Goal: Transaction & Acquisition: Download file/media

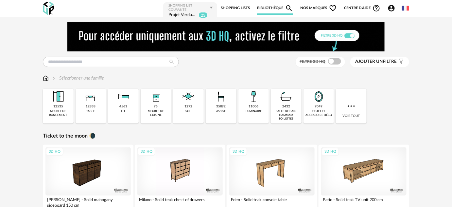
click at [391, 10] on icon "Account Circle icon" at bounding box center [391, 8] width 7 height 7
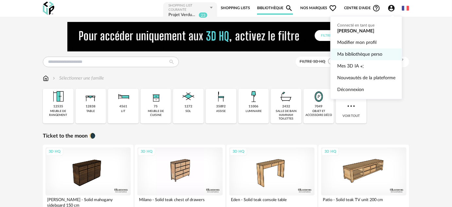
click at [379, 55] on link "Ma bibliothèque perso" at bounding box center [366, 54] width 58 height 12
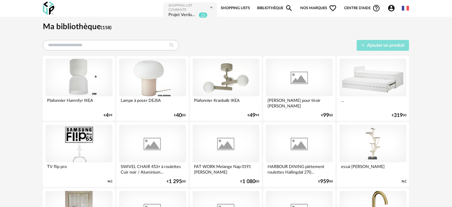
click at [384, 46] on span "Ajouter un produit" at bounding box center [387, 45] width 38 height 5
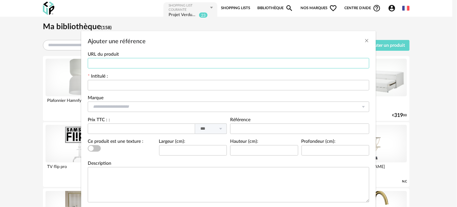
click at [134, 65] on input "Ajouter une référence" at bounding box center [228, 63] width 281 height 10
click at [121, 79] on div "Intitulé :" at bounding box center [228, 82] width 281 height 16
click at [127, 85] on input "Ajouter une référence" at bounding box center [228, 85] width 281 height 10
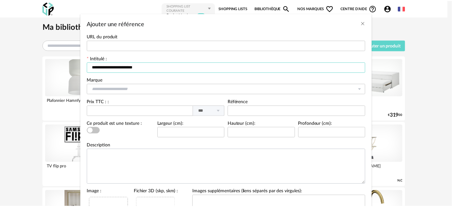
scroll to position [106, 0]
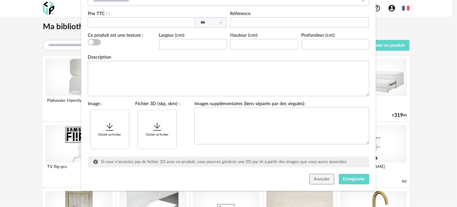
type input "**********"
click at [303, 206] on div "**********" at bounding box center [228, 103] width 457 height 207
click at [116, 136] on div "Choisir un fichier" at bounding box center [109, 129] width 39 height 39
click at [353, 178] on span "Enregistrer" at bounding box center [354, 179] width 22 height 5
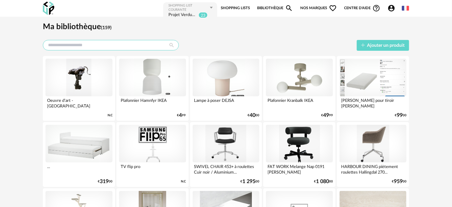
click at [91, 47] on input "text" at bounding box center [111, 45] width 136 height 10
click at [52, 10] on img at bounding box center [48, 8] width 11 height 13
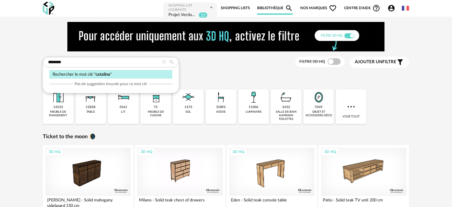
type input "********"
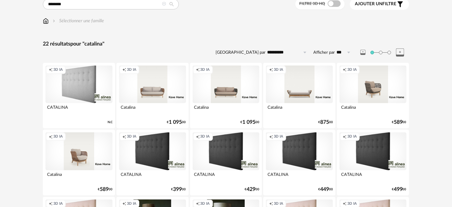
scroll to position [59, 0]
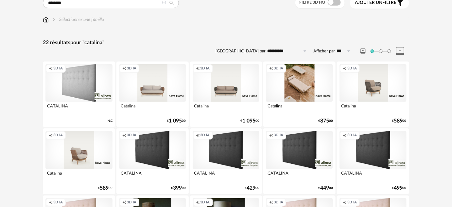
click at [300, 77] on div "Creation icon 3D IA" at bounding box center [299, 83] width 67 height 38
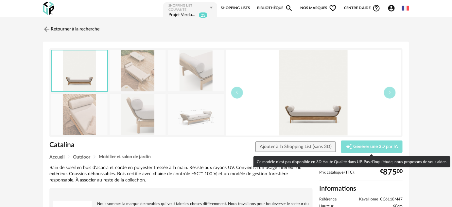
click at [349, 147] on icon "Creation icon" at bounding box center [349, 146] width 7 height 7
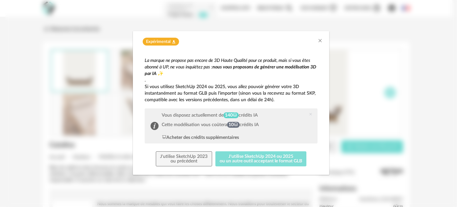
click at [254, 155] on button "J'utilise SketchUp 2024 ou 2025 ou un autre outil acceptant le format GLB" at bounding box center [260, 158] width 91 height 15
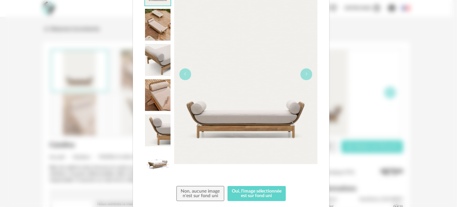
scroll to position [127, 0]
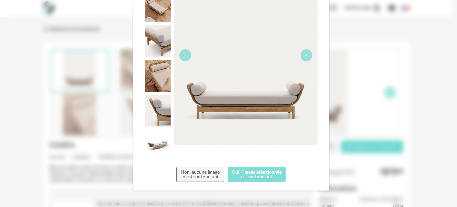
click at [262, 176] on button "Oui, l'image sélectionnée est sur fond uni" at bounding box center [256, 174] width 59 height 15
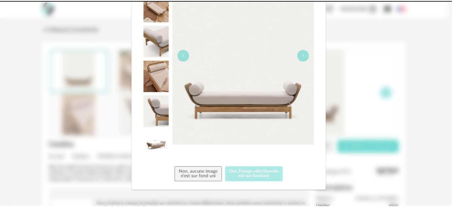
scroll to position [0, 0]
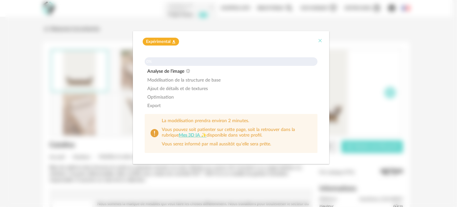
click at [320, 41] on icon "Close" at bounding box center [319, 40] width 5 height 5
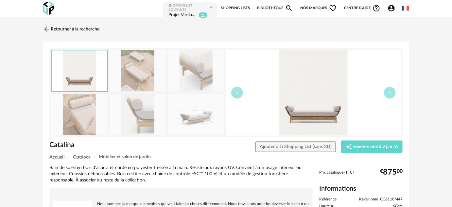
click at [213, 10] on icon at bounding box center [211, 7] width 8 height 10
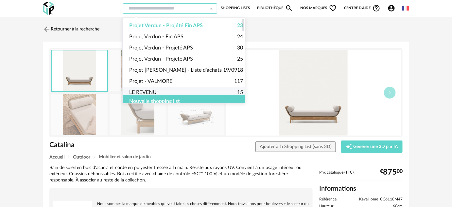
click at [170, 95] on div "Nouvelle shopping list" at bounding box center [186, 101] width 127 height 13
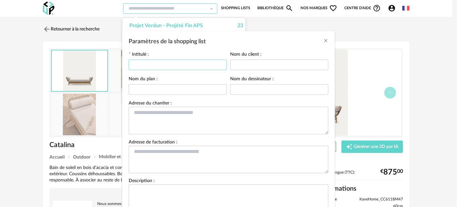
click at [171, 64] on input "Paramètres de la shopping list" at bounding box center [178, 65] width 98 height 10
type input "**********"
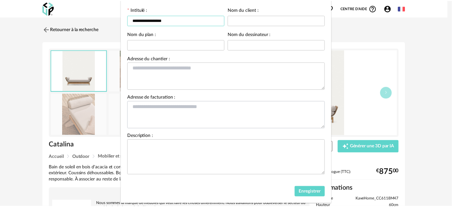
scroll to position [57, 0]
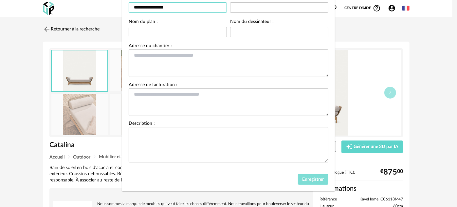
type input "**********"
click at [307, 179] on span "Enregistrer" at bounding box center [313, 179] width 22 height 5
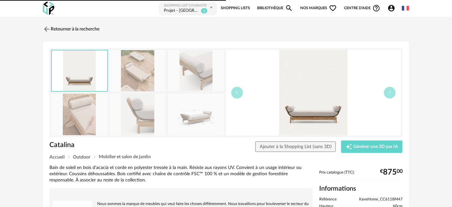
type input "**********"
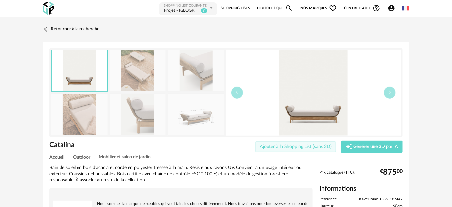
click at [295, 148] on span "Ajouter à la Shopping List (sans 3D)" at bounding box center [296, 146] width 72 height 5
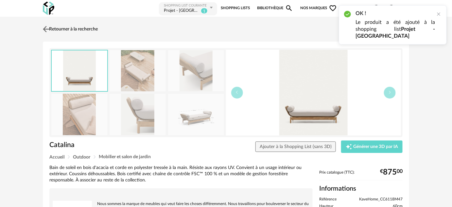
click at [47, 26] on img at bounding box center [46, 28] width 9 height 9
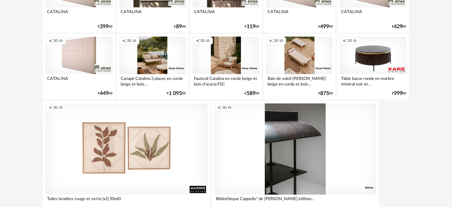
scroll to position [320, 0]
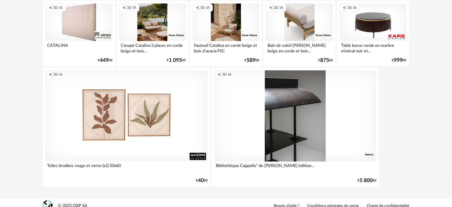
click at [291, 36] on div "Creation icon 3D IA" at bounding box center [299, 23] width 67 height 38
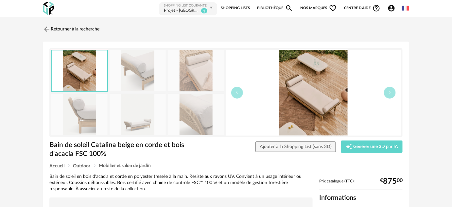
click at [384, 90] on img at bounding box center [313, 93] width 175 height 86
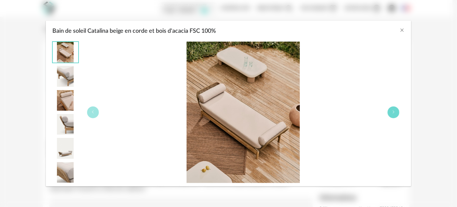
drag, startPoint x: 387, startPoint y: 105, endPoint x: 389, endPoint y: 109, distance: 4.4
click at [387, 105] on div "Bain de soleil Catalina beige en corde et bois d'acacia FSC 100%" at bounding box center [243, 112] width 323 height 141
click at [390, 110] on button "Bain de soleil Catalina beige en corde et bois d'acacia FSC 100%" at bounding box center [393, 112] width 12 height 12
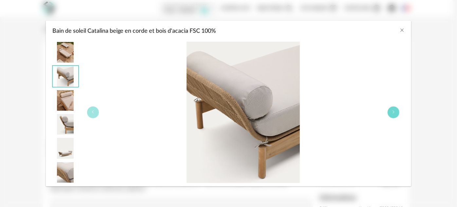
click at [391, 112] on button "Bain de soleil Catalina beige en corde et bois d'acacia FSC 100%" at bounding box center [393, 112] width 12 height 12
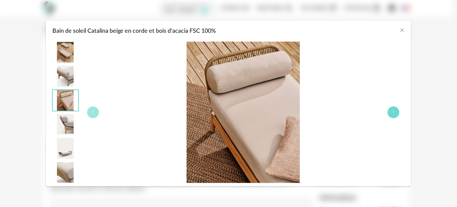
click at [391, 112] on button "Bain de soleil Catalina beige en corde et bois d'acacia FSC 100%" at bounding box center [393, 112] width 12 height 12
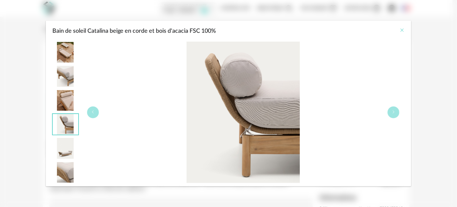
click at [400, 28] on icon "Close" at bounding box center [401, 29] width 5 height 5
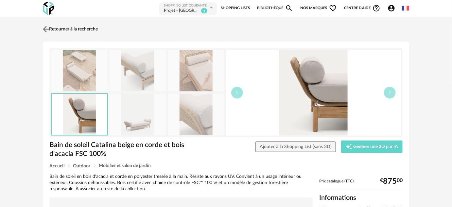
click at [54, 29] on link "Retourner à la recherche" at bounding box center [69, 29] width 57 height 14
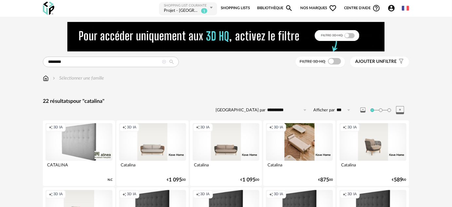
click at [297, 153] on div "Creation icon 3D IA" at bounding box center [299, 142] width 67 height 38
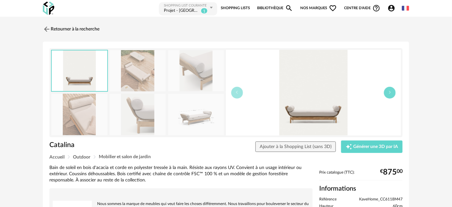
click at [387, 93] on button "button" at bounding box center [390, 93] width 12 height 12
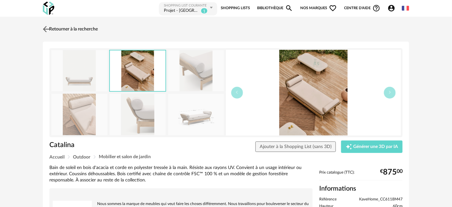
click at [49, 29] on img at bounding box center [46, 28] width 9 height 9
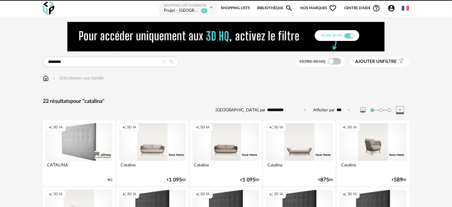
scroll to position [59, 0]
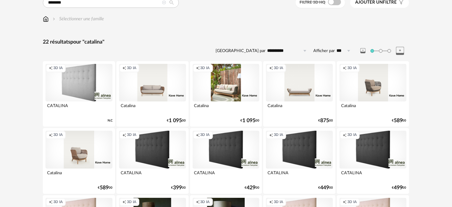
click at [219, 85] on div "Creation icon 3D IA" at bounding box center [226, 83] width 67 height 38
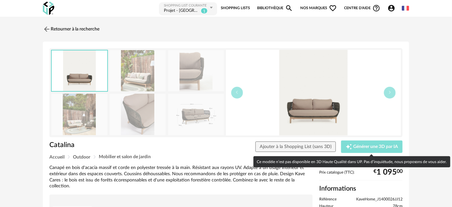
click at [375, 142] on button "Creation icon Générer une 3D par IA" at bounding box center [372, 146] width 62 height 12
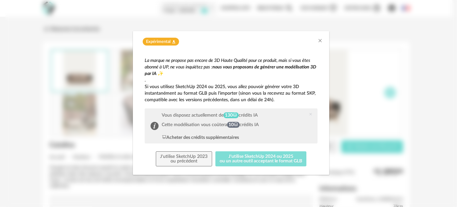
click at [248, 154] on button "J'utilise SketchUp 2024 ou 2025 ou un autre outil acceptant le format GLB" at bounding box center [260, 158] width 91 height 15
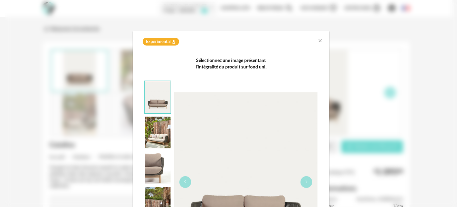
click at [256, 146] on img "dialog" at bounding box center [245, 181] width 143 height 179
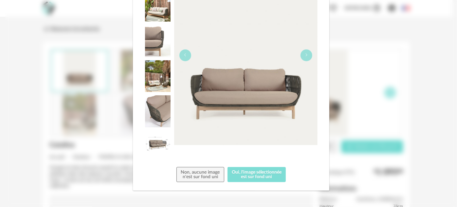
click at [259, 177] on button "Oui, l'image sélectionnée est sur fond uni" at bounding box center [256, 174] width 59 height 15
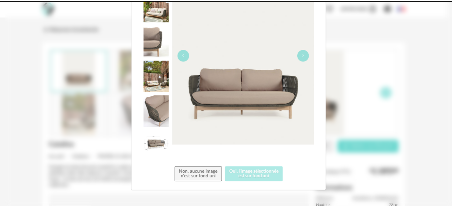
scroll to position [0, 0]
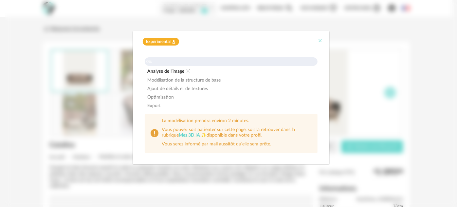
click at [321, 38] on icon "Close" at bounding box center [319, 40] width 5 height 5
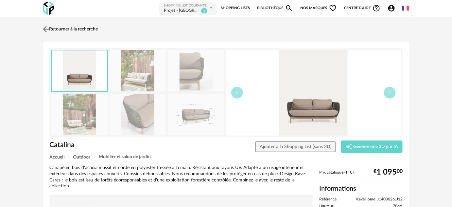
click at [69, 27] on link "Retourner à la recherche" at bounding box center [69, 29] width 57 height 14
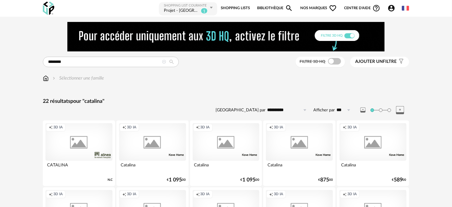
scroll to position [59, 0]
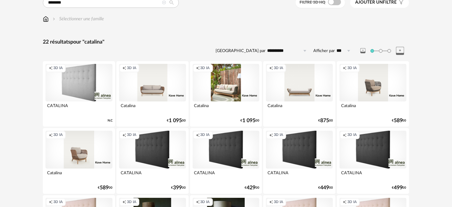
click at [243, 89] on div "Creation icon 3D IA" at bounding box center [226, 83] width 67 height 38
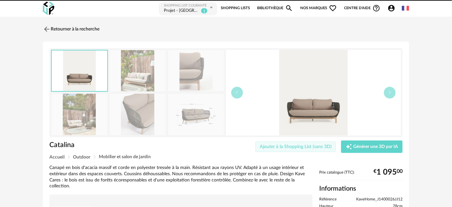
click at [321, 145] on span "Ajouter à la Shopping List (sans 3D)" at bounding box center [296, 146] width 72 height 5
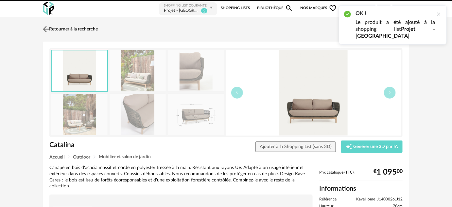
click at [44, 28] on img at bounding box center [46, 28] width 9 height 9
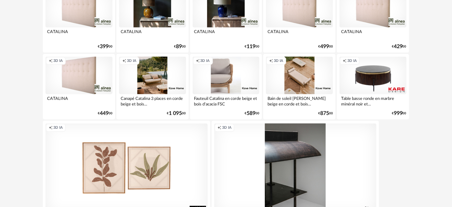
scroll to position [267, 0]
click at [222, 78] on div "Creation icon 3D IA" at bounding box center [226, 76] width 67 height 38
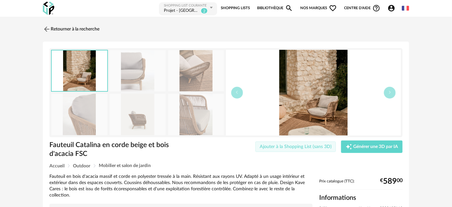
click at [305, 148] on span "Ajouter à la Shopping List (sans 3D)" at bounding box center [296, 146] width 72 height 5
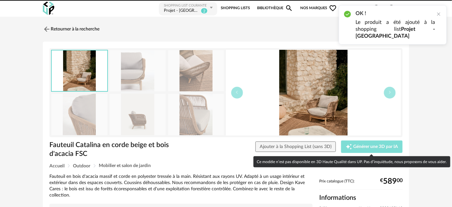
click at [358, 147] on span "Générer une 3D par IA" at bounding box center [376, 146] width 45 height 5
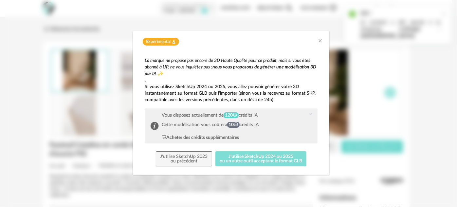
click at [247, 151] on button "J'utilise SketchUp 2024 ou 2025 ou un autre outil acceptant le format GLB" at bounding box center [260, 158] width 91 height 15
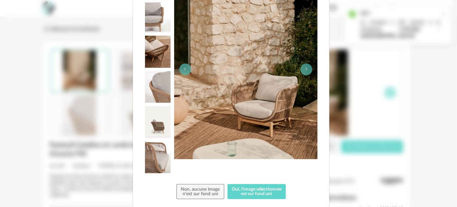
scroll to position [119, 0]
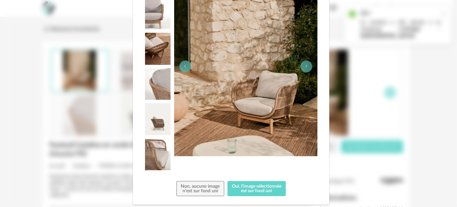
click at [155, 131] on img "dialog" at bounding box center [158, 119] width 26 height 32
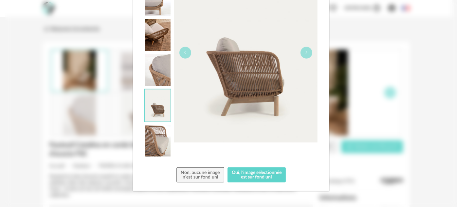
scroll to position [134, 0]
click at [309, 52] on button "dialog" at bounding box center [306, 52] width 12 height 12
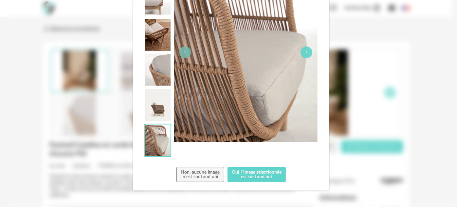
click at [309, 52] on button "dialog" at bounding box center [306, 52] width 12 height 12
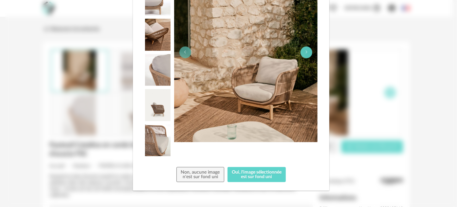
click at [309, 52] on button "dialog" at bounding box center [306, 52] width 12 height 12
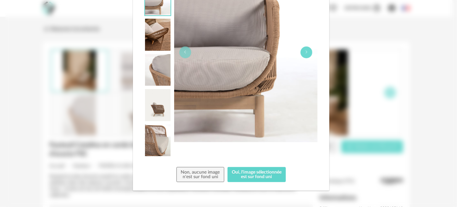
click at [309, 52] on button "dialog" at bounding box center [306, 52] width 12 height 12
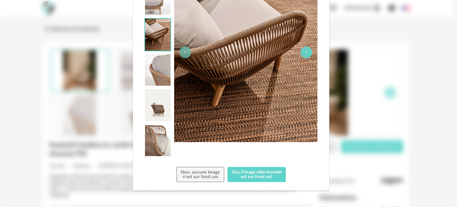
click at [309, 52] on button "dialog" at bounding box center [306, 52] width 12 height 12
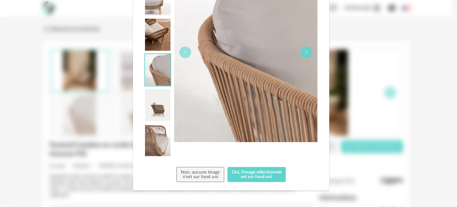
click at [309, 52] on button "dialog" at bounding box center [306, 52] width 12 height 12
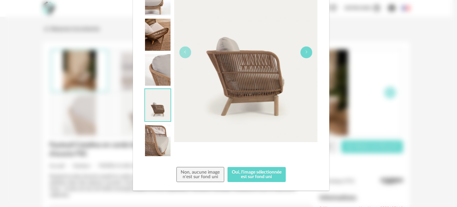
click at [309, 52] on button "dialog" at bounding box center [306, 52] width 12 height 12
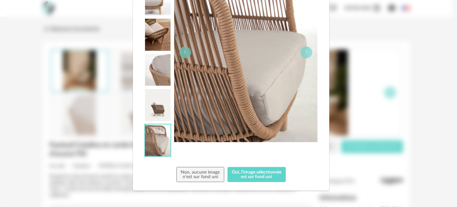
drag, startPoint x: 156, startPoint y: 111, endPoint x: 161, endPoint y: 121, distance: 11.0
click at [156, 111] on img "dialog" at bounding box center [158, 105] width 26 height 32
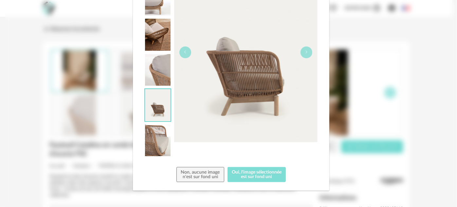
click at [253, 176] on button "Oui, l'image sélectionnée est sur fond uni" at bounding box center [256, 174] width 59 height 15
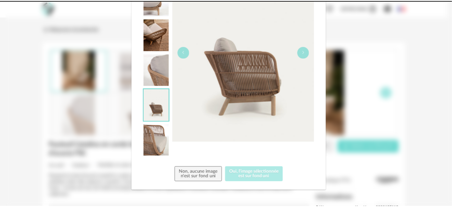
scroll to position [0, 0]
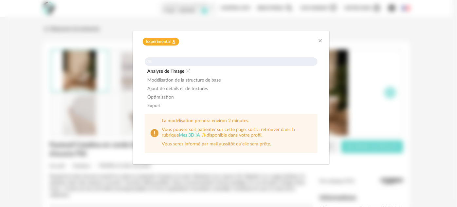
click at [323, 39] on div "Expérimental Flask icon" at bounding box center [231, 40] width 196 height 18
click at [320, 40] on icon "Close" at bounding box center [319, 40] width 5 height 5
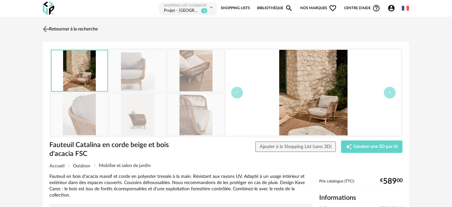
click at [65, 27] on link "Retourner à la recherche" at bounding box center [69, 29] width 57 height 14
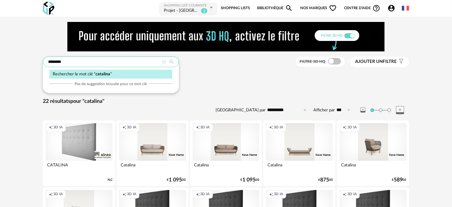
drag, startPoint x: 97, startPoint y: 59, endPoint x: 40, endPoint y: 63, distance: 56.8
type input "**********"
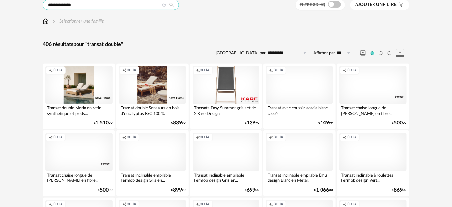
scroll to position [59, 0]
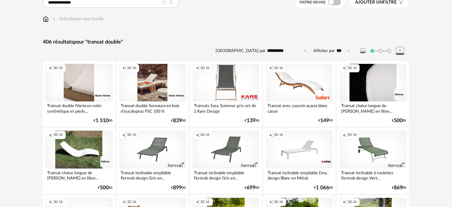
click at [79, 87] on div "Creation icon 3D IA" at bounding box center [78, 83] width 67 height 38
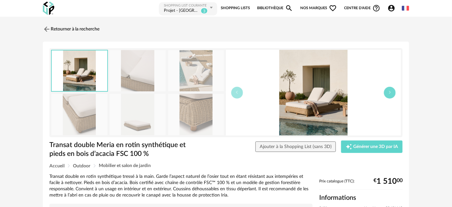
click at [394, 95] on button "button" at bounding box center [390, 93] width 12 height 12
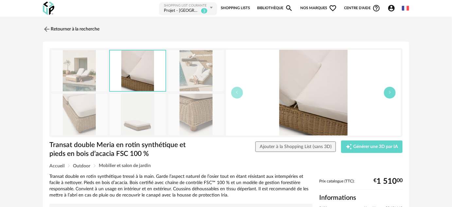
click at [394, 95] on button "button" at bounding box center [390, 93] width 12 height 12
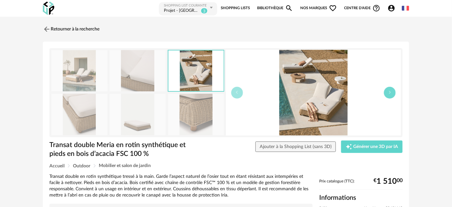
click at [394, 95] on button "button" at bounding box center [390, 93] width 12 height 12
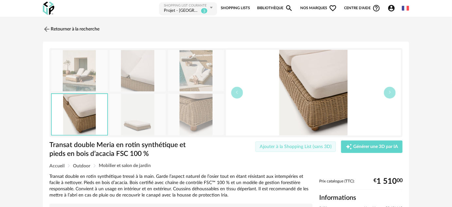
click at [296, 147] on span "Ajouter à la Shopping List (sans 3D)" at bounding box center [296, 146] width 72 height 5
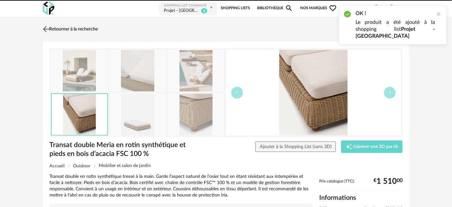
click at [54, 28] on link "Retourner à la recherche" at bounding box center [69, 29] width 57 height 14
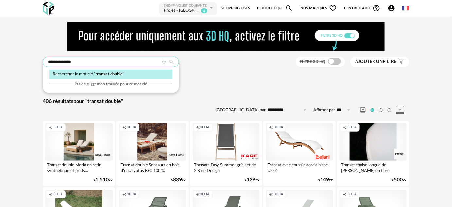
drag, startPoint x: 84, startPoint y: 60, endPoint x: 101, endPoint y: 51, distance: 19.0
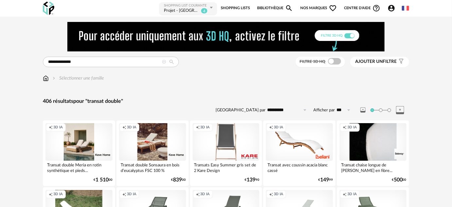
click at [396, 11] on span "Account Circle icon Compte" at bounding box center [393, 8] width 11 height 8
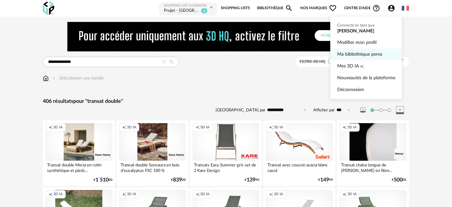
click at [368, 56] on link "Ma bibliothèque perso" at bounding box center [366, 54] width 58 height 12
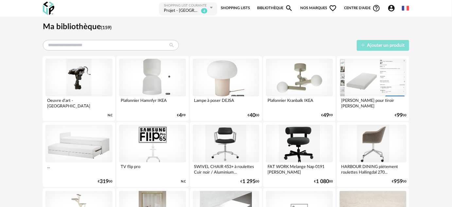
click at [371, 45] on span "Ajouter un produit" at bounding box center [387, 45] width 38 height 5
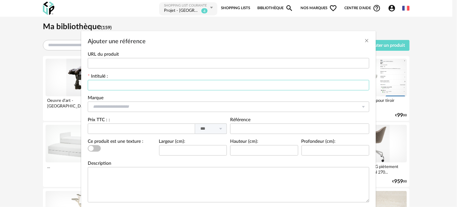
click at [111, 84] on input "Ajouter une référence" at bounding box center [228, 85] width 281 height 10
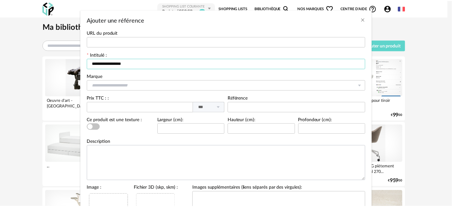
scroll to position [106, 0]
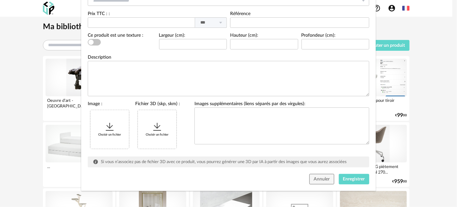
type input "**********"
click at [111, 132] on div "Choisir un fichier" at bounding box center [109, 129] width 39 height 39
click at [357, 177] on span "Enregistrer" at bounding box center [354, 179] width 22 height 5
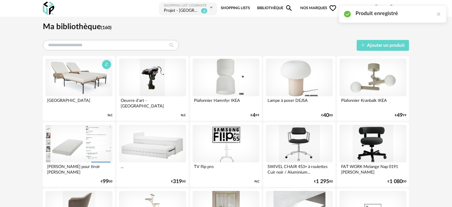
click at [80, 82] on div at bounding box center [78, 78] width 67 height 38
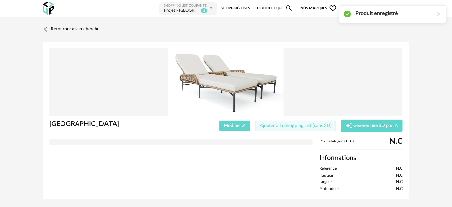
click at [296, 123] on span "Ajouter à la Shopping List (sans 3D)" at bounding box center [296, 125] width 72 height 5
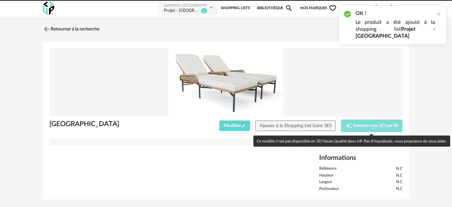
click at [368, 124] on span "Générer une 3D par IA" at bounding box center [376, 125] width 45 height 5
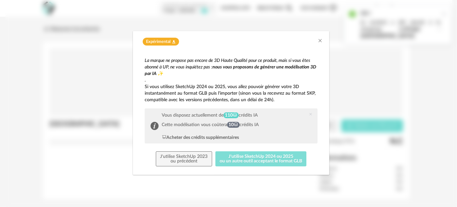
click at [239, 158] on button "J'utilise SketchUp 2024 ou 2025 ou un autre outil acceptant le format GLB" at bounding box center [260, 158] width 91 height 15
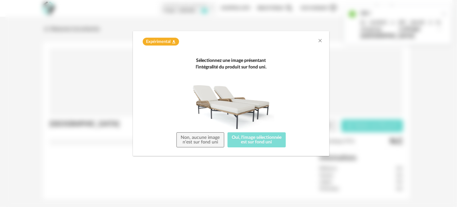
click at [243, 141] on button "Oui, l'image sélectionnée est sur fond uni" at bounding box center [256, 139] width 59 height 15
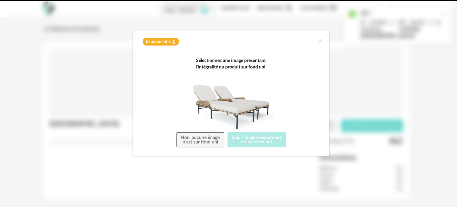
drag, startPoint x: 319, startPoint y: 42, endPoint x: 352, endPoint y: 12, distance: 44.8
click at [318, 42] on icon "Close" at bounding box center [319, 40] width 5 height 5
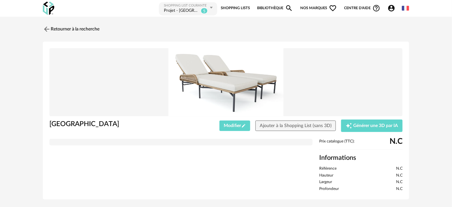
click at [390, 9] on icon "Account Circle icon" at bounding box center [392, 8] width 8 height 8
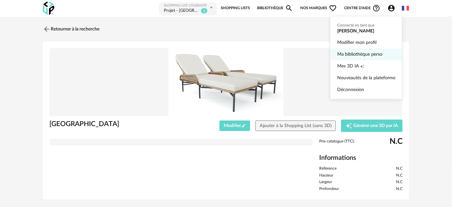
click at [366, 52] on link "Ma bibliothèque perso" at bounding box center [366, 54] width 58 height 12
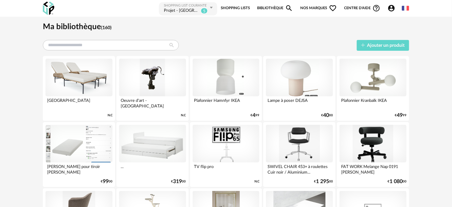
click at [391, 6] on icon "Account Circle icon" at bounding box center [391, 8] width 7 height 7
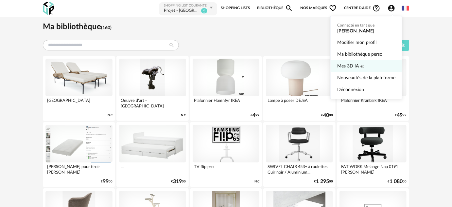
click at [363, 65] on icon "Creation icon" at bounding box center [362, 66] width 4 height 4
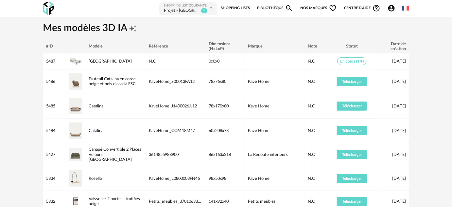
click at [390, 6] on icon "Account Circle icon" at bounding box center [391, 8] width 7 height 7
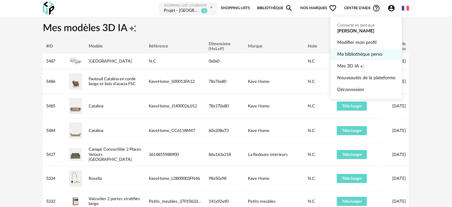
click at [357, 53] on link "Ma bibliothèque perso" at bounding box center [366, 54] width 58 height 12
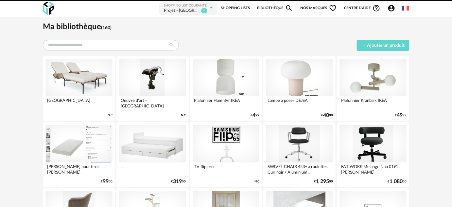
click at [152, 77] on div at bounding box center [152, 78] width 67 height 38
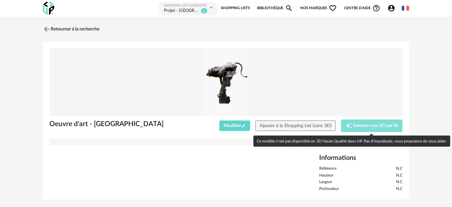
click at [359, 122] on div "Creation icon Générer une 3D par IA" at bounding box center [372, 125] width 53 height 7
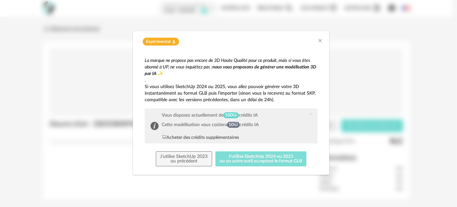
click at [256, 159] on button "J'utilise SketchUp 2024 ou 2025 ou un autre outil acceptant le format GLB" at bounding box center [260, 158] width 91 height 15
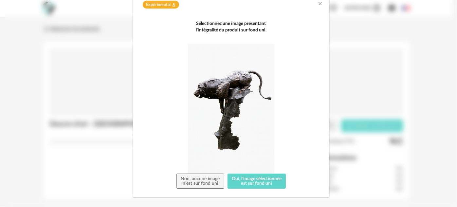
scroll to position [44, 0]
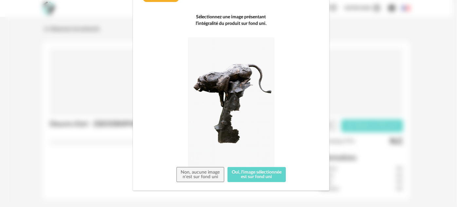
click at [264, 183] on div "Sélectionnez une image présentant l’intégralité du produit sur fond uni. Non, a…" at bounding box center [230, 98] width 183 height 179
click at [268, 172] on button "Oui, l'image sélectionnée est sur fond uni" at bounding box center [256, 174] width 59 height 15
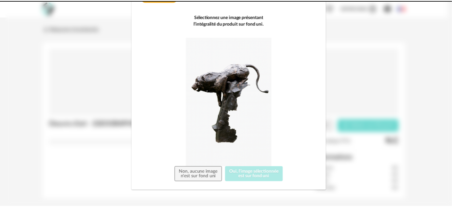
scroll to position [0, 0]
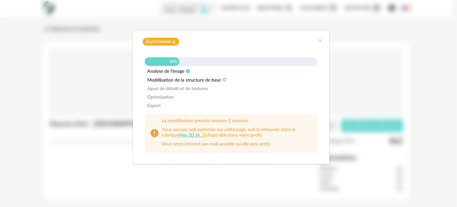
click at [320, 40] on icon "Close" at bounding box center [319, 40] width 5 height 5
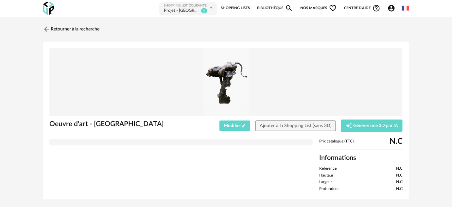
click at [390, 7] on icon "Account Circle icon" at bounding box center [392, 8] width 8 height 8
click at [389, 9] on icon "Account Circle icon" at bounding box center [391, 8] width 7 height 7
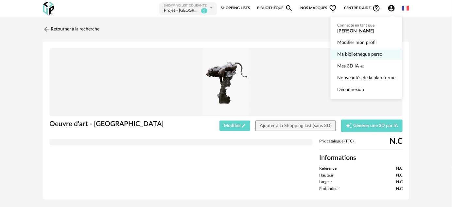
click at [357, 54] on link "Ma bibliothèque perso" at bounding box center [366, 54] width 58 height 12
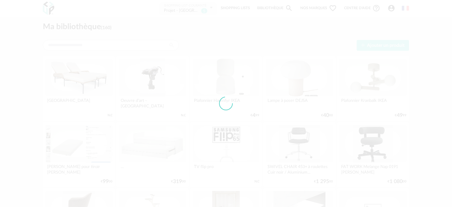
click at [387, 12] on div at bounding box center [226, 103] width 452 height 207
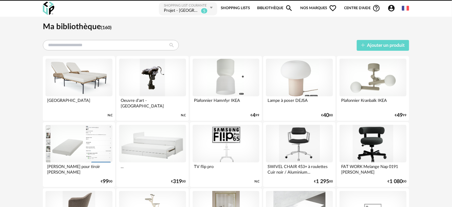
click at [391, 8] on div at bounding box center [226, 103] width 452 height 207
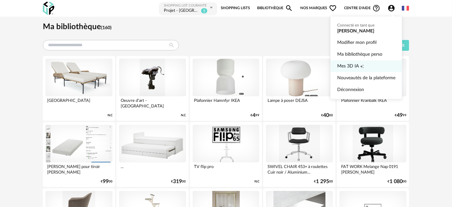
click at [359, 63] on link "Mes 3D IA Creation icon" at bounding box center [366, 66] width 58 height 12
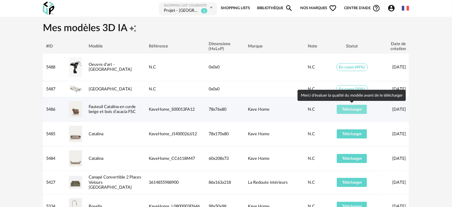
click at [354, 110] on span "Télécharger" at bounding box center [352, 109] width 20 height 4
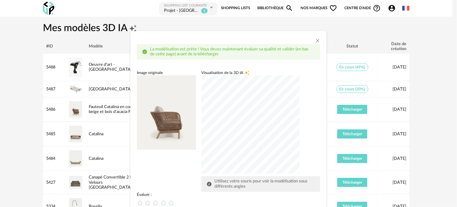
click at [243, 135] on div "dialog" at bounding box center [250, 124] width 98 height 98
click at [315, 41] on icon "Close" at bounding box center [317, 40] width 5 height 5
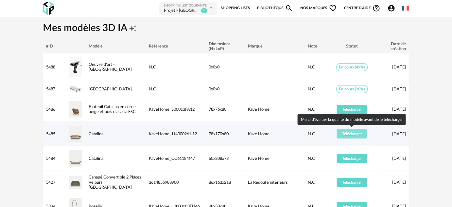
click at [346, 136] on button "Télécharger" at bounding box center [352, 133] width 30 height 9
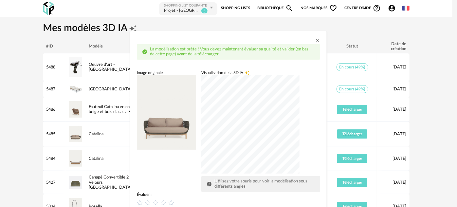
click at [281, 134] on div "dialog" at bounding box center [250, 124] width 98 height 98
click at [317, 41] on div "La modélisation est prête ! Vous devez maintenant évaluer sa qualité et valider…" at bounding box center [228, 142] width 196 height 222
click at [315, 42] on icon "Close" at bounding box center [317, 40] width 5 height 5
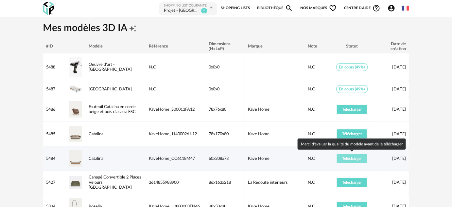
click at [347, 156] on span "Télécharger" at bounding box center [352, 158] width 20 height 4
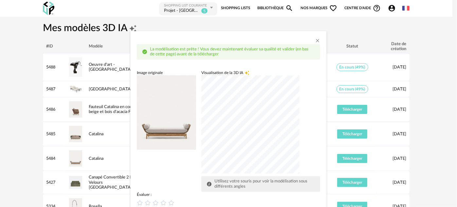
click at [221, 135] on div "dialog" at bounding box center [250, 124] width 98 height 98
click at [315, 38] on icon "Close" at bounding box center [317, 40] width 5 height 5
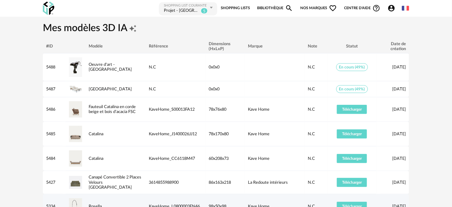
scroll to position [119, 0]
